Goal: Check status

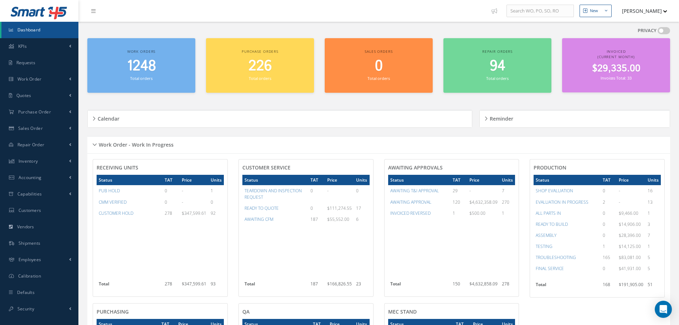
scroll to position [143, 0]
click at [93, 142] on div "Work Order - Work In Progress" at bounding box center [378, 144] width 583 height 11
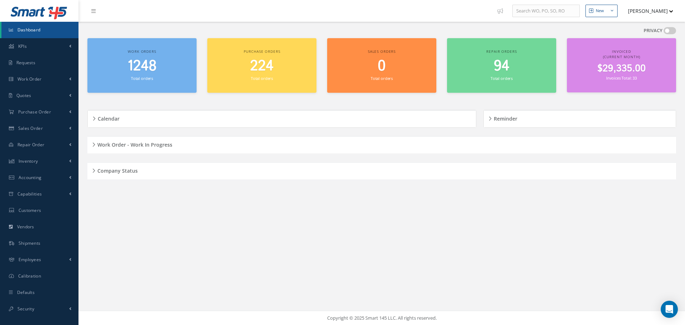
click at [94, 172] on div "Company Status" at bounding box center [381, 170] width 588 height 11
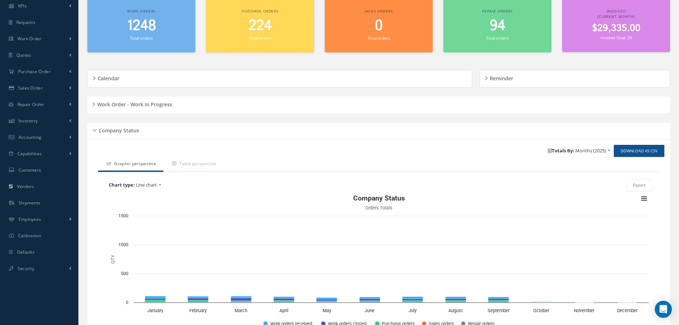
scroll to position [85, 0]
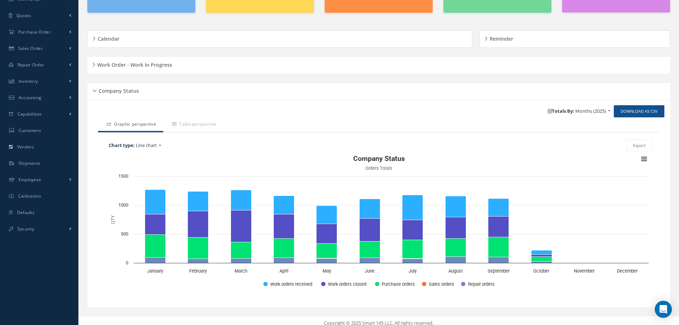
scroll to position [85, 0]
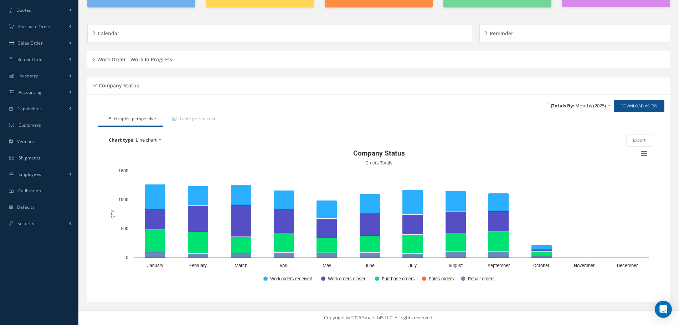
click at [95, 84] on div "Company Status" at bounding box center [378, 85] width 583 height 11
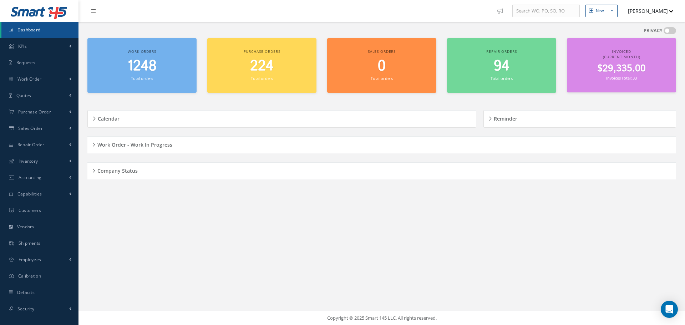
click at [93, 144] on div "Work Order - Work In Progress" at bounding box center [381, 144] width 588 height 11
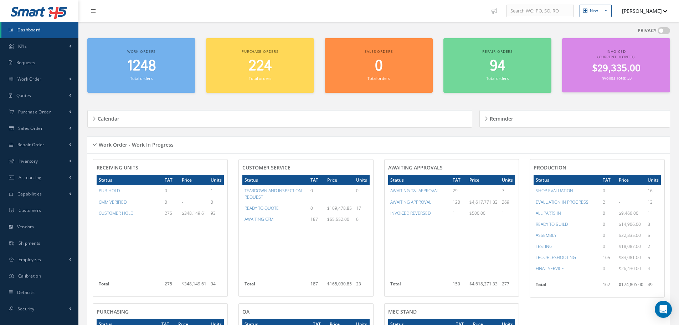
click at [95, 143] on div "Work Order - Work In Progress" at bounding box center [378, 144] width 583 height 11
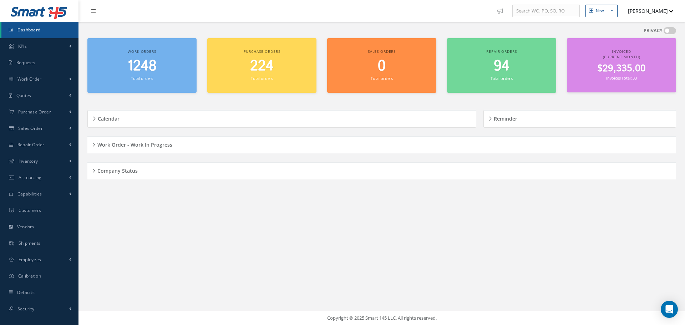
click at [92, 169] on div "Company Status" at bounding box center [381, 170] width 588 height 11
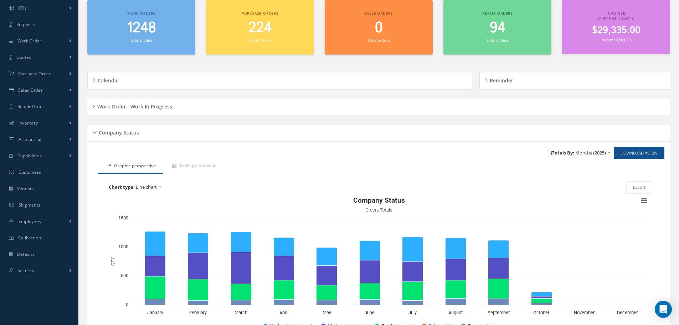
scroll to position [85, 0]
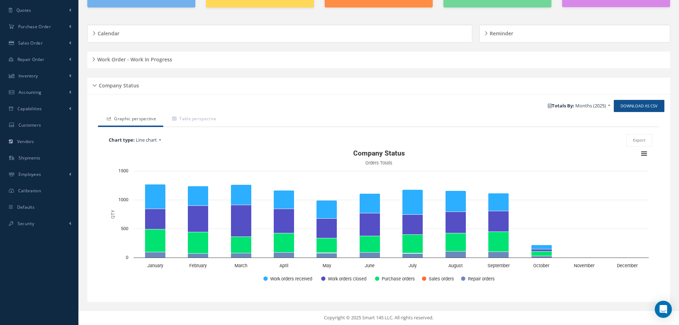
click at [97, 84] on h5 "Company Status" at bounding box center [118, 84] width 42 height 9
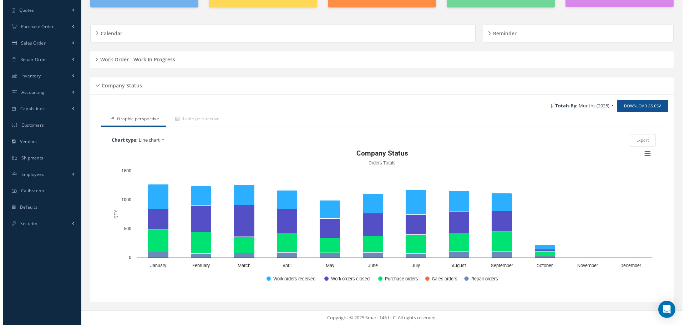
scroll to position [0, 0]
